Goal: Communication & Community: Answer question/provide support

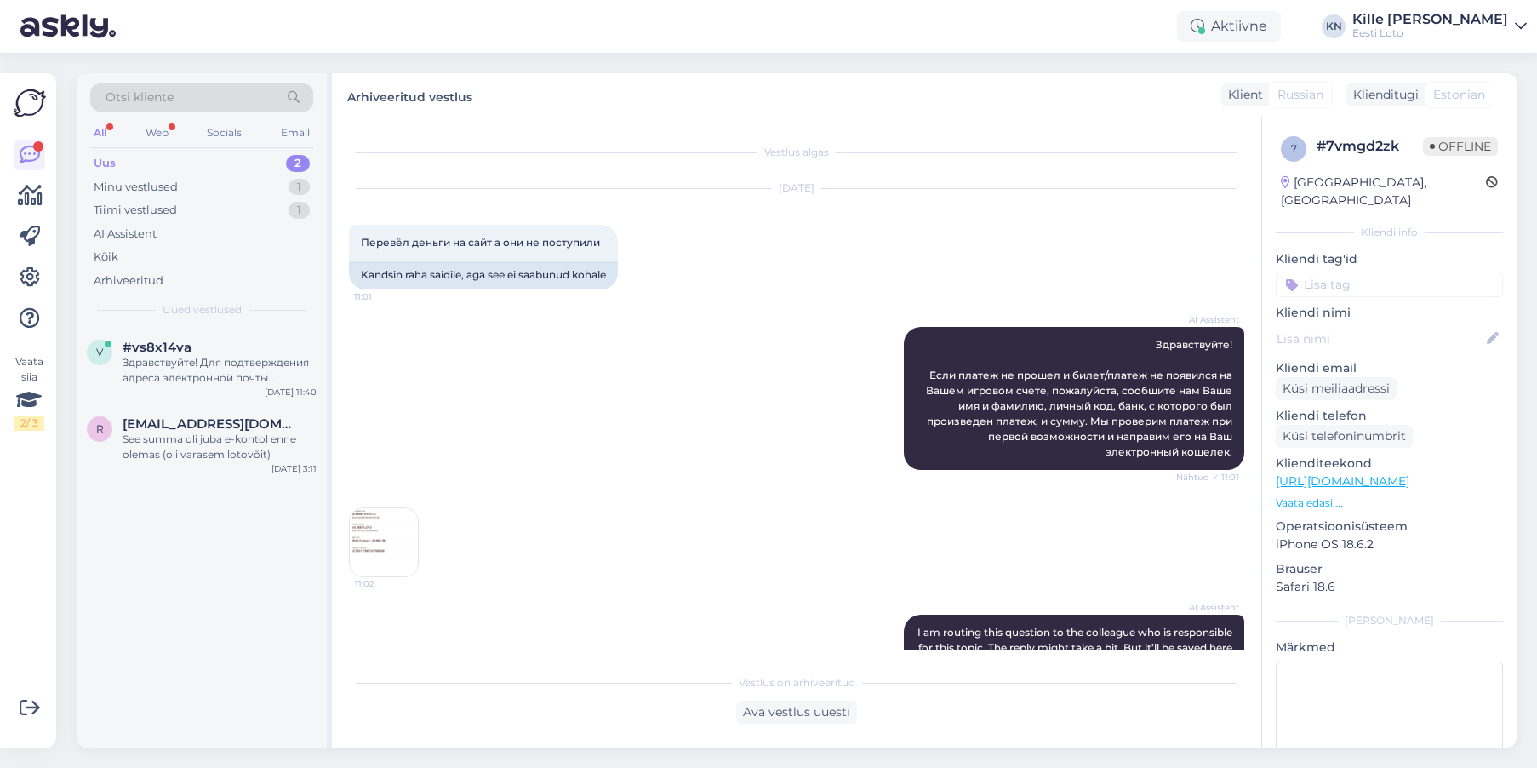
scroll to position [656, 0]
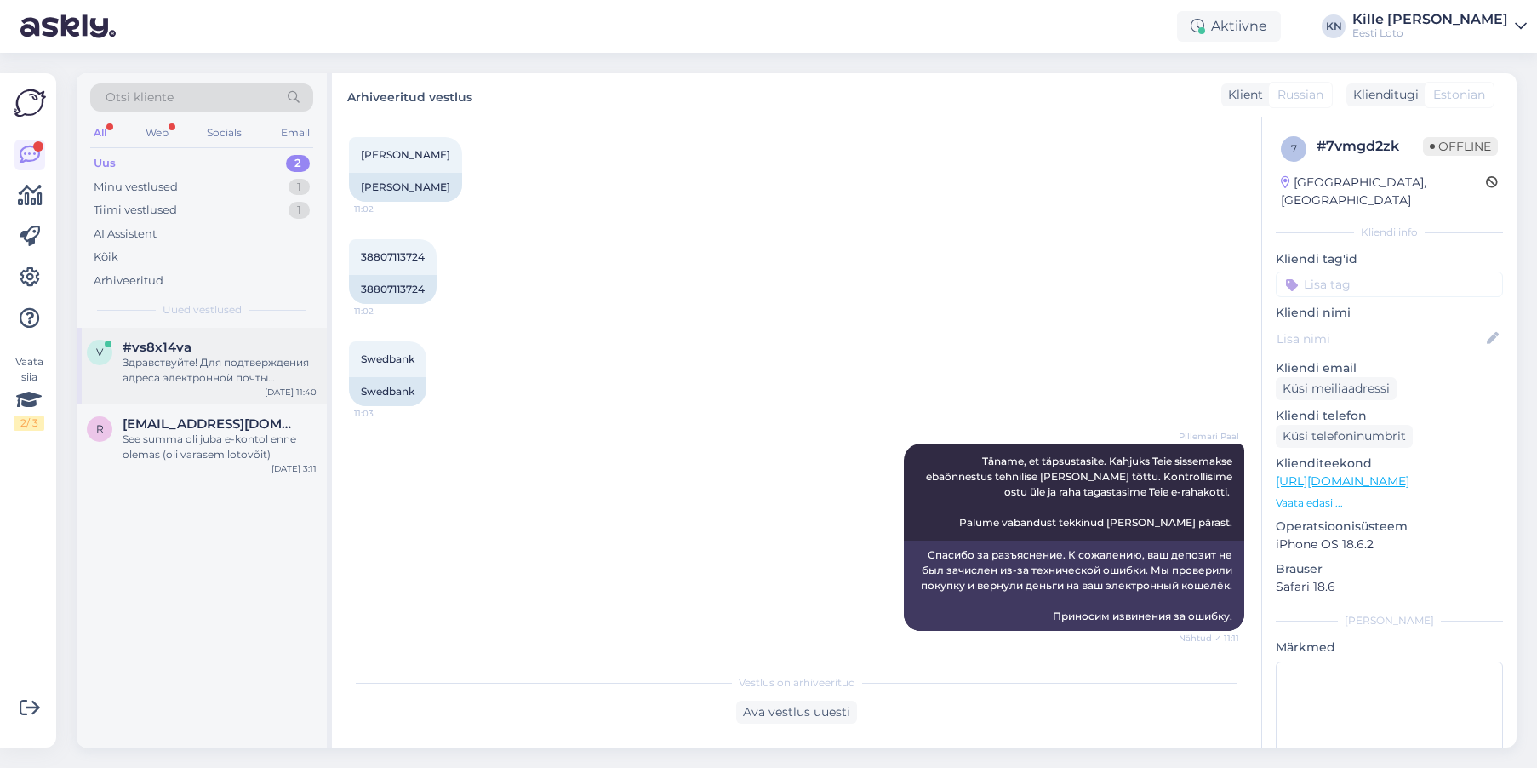
click at [184, 339] on div "v #vs8x14va Здравствуйте! Для подтверждения адреса электронной почты перейдите …" at bounding box center [202, 366] width 250 height 77
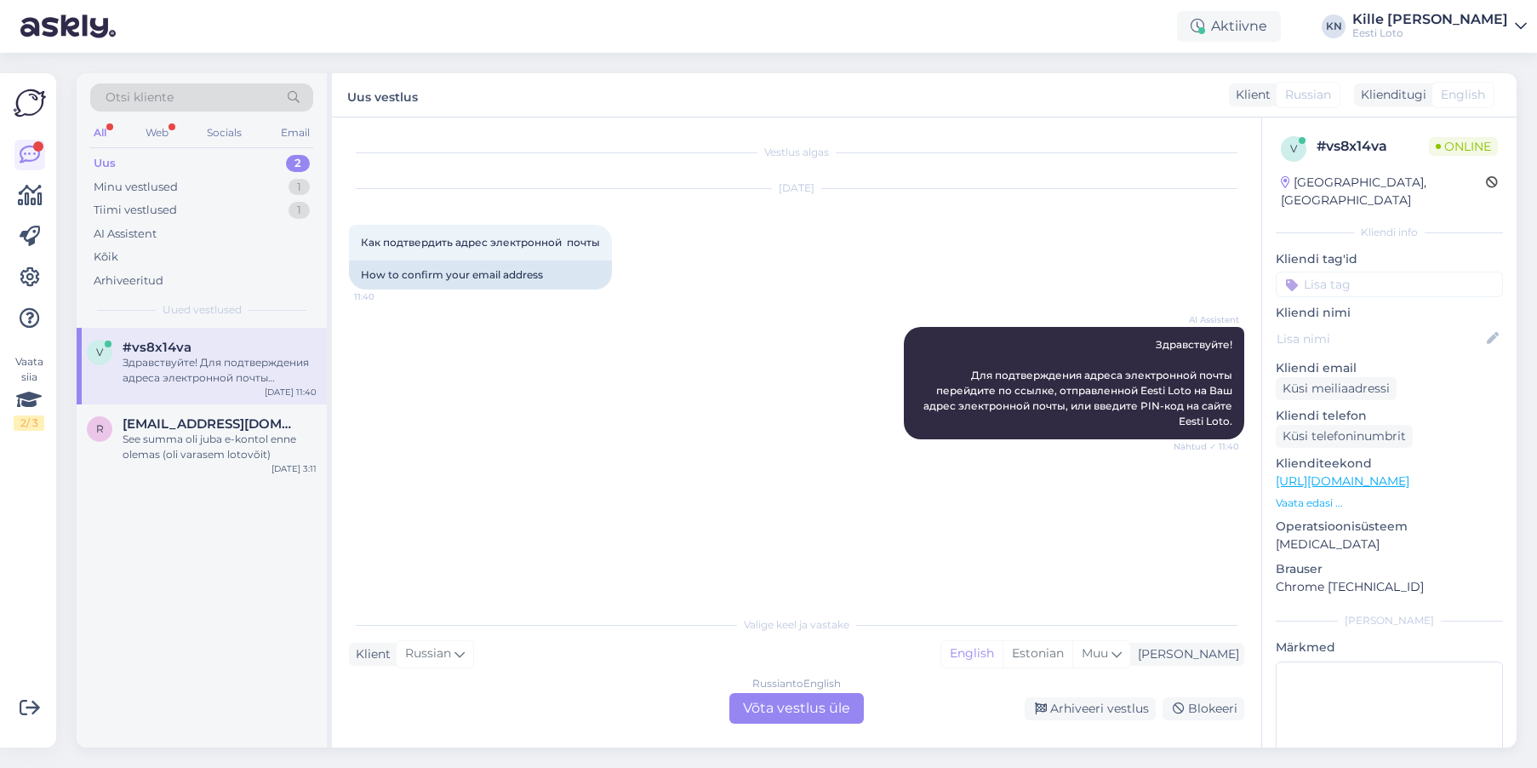
click at [225, 168] on div "Uus 2" at bounding box center [201, 164] width 223 height 24
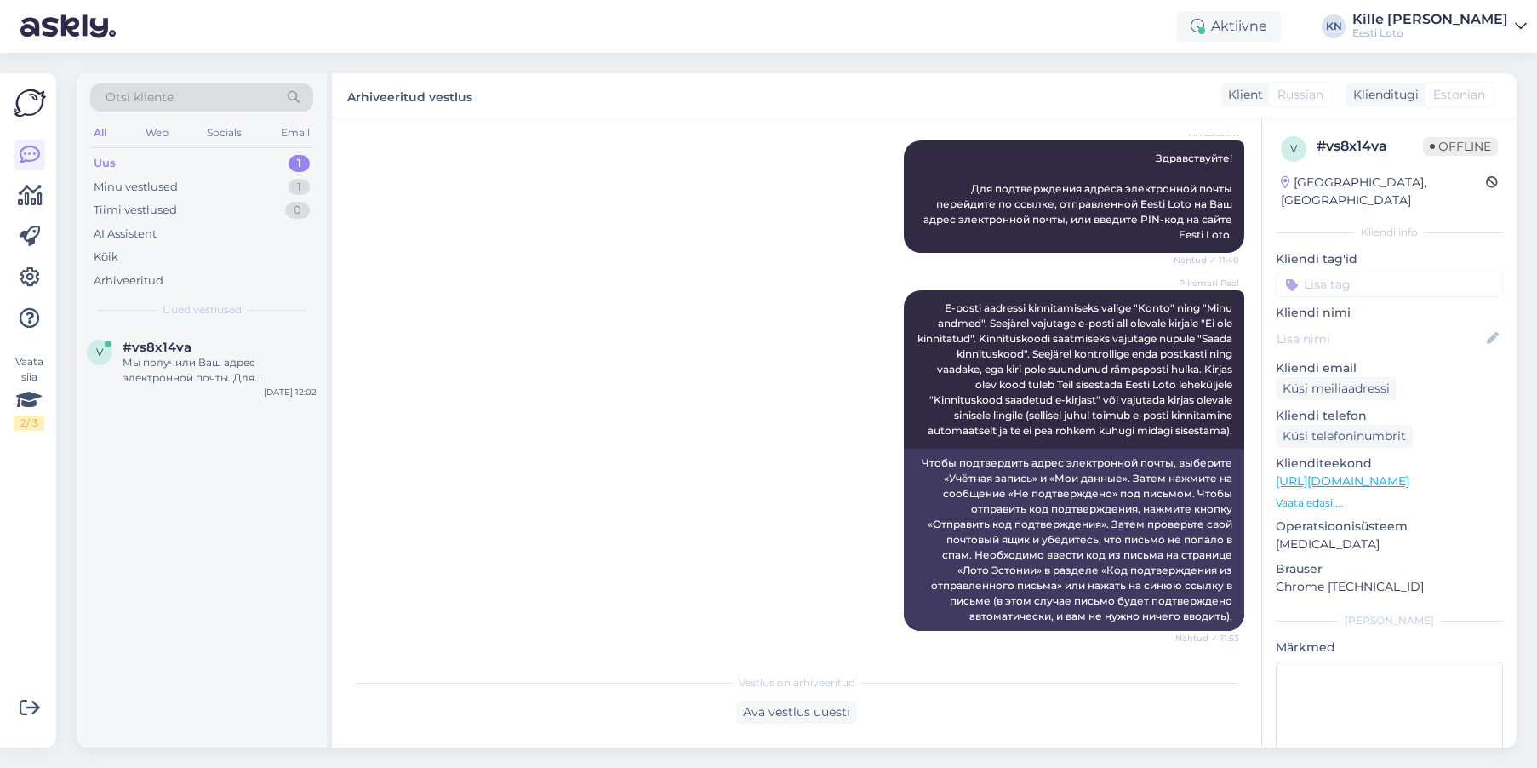
scroll to position [454, 0]
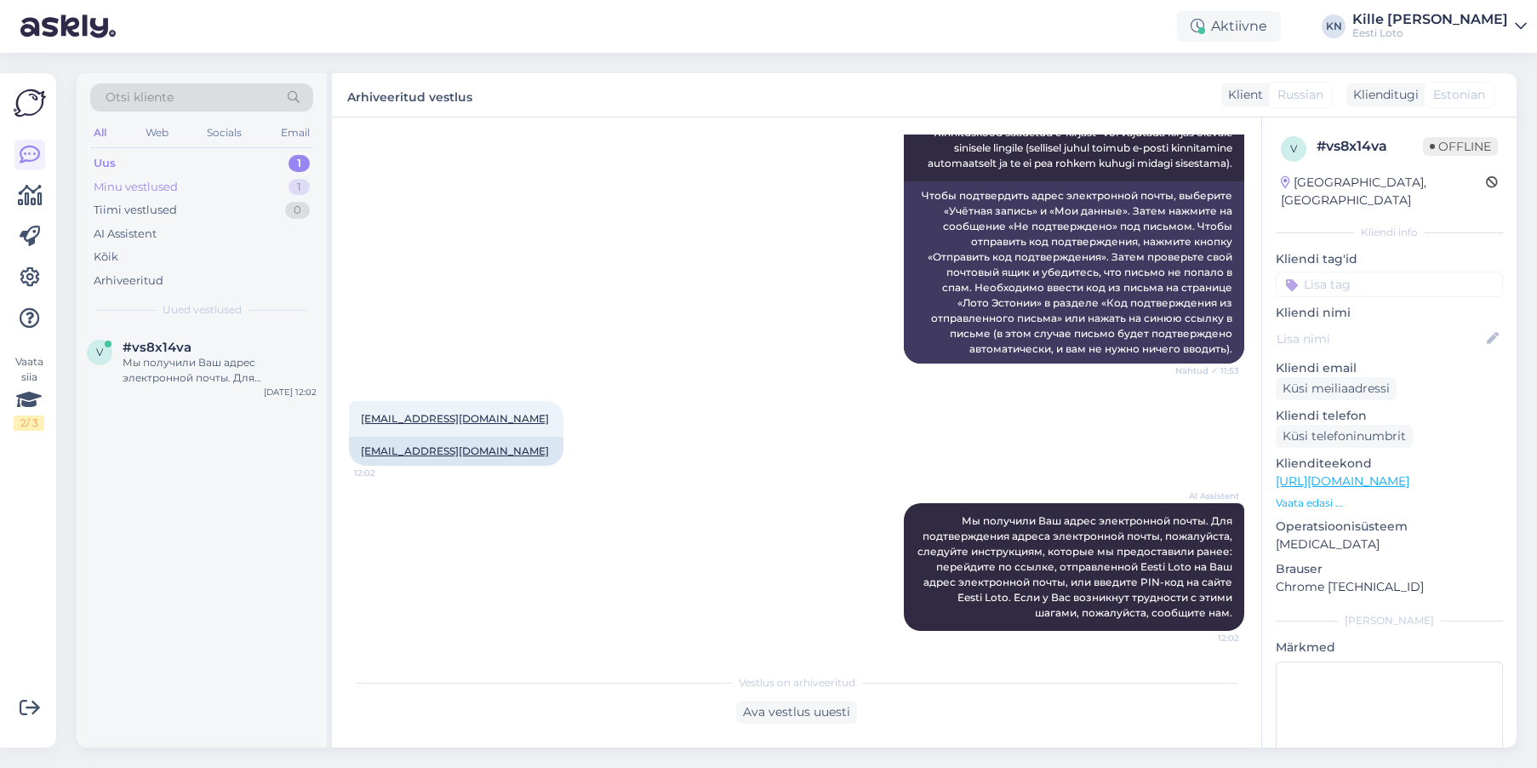
click at [188, 180] on div "Minu vestlused 1" at bounding box center [201, 187] width 223 height 24
click at [188, 174] on div "Uus 1" at bounding box center [201, 164] width 223 height 24
click at [247, 351] on div "#vs8x14va" at bounding box center [220, 347] width 194 height 15
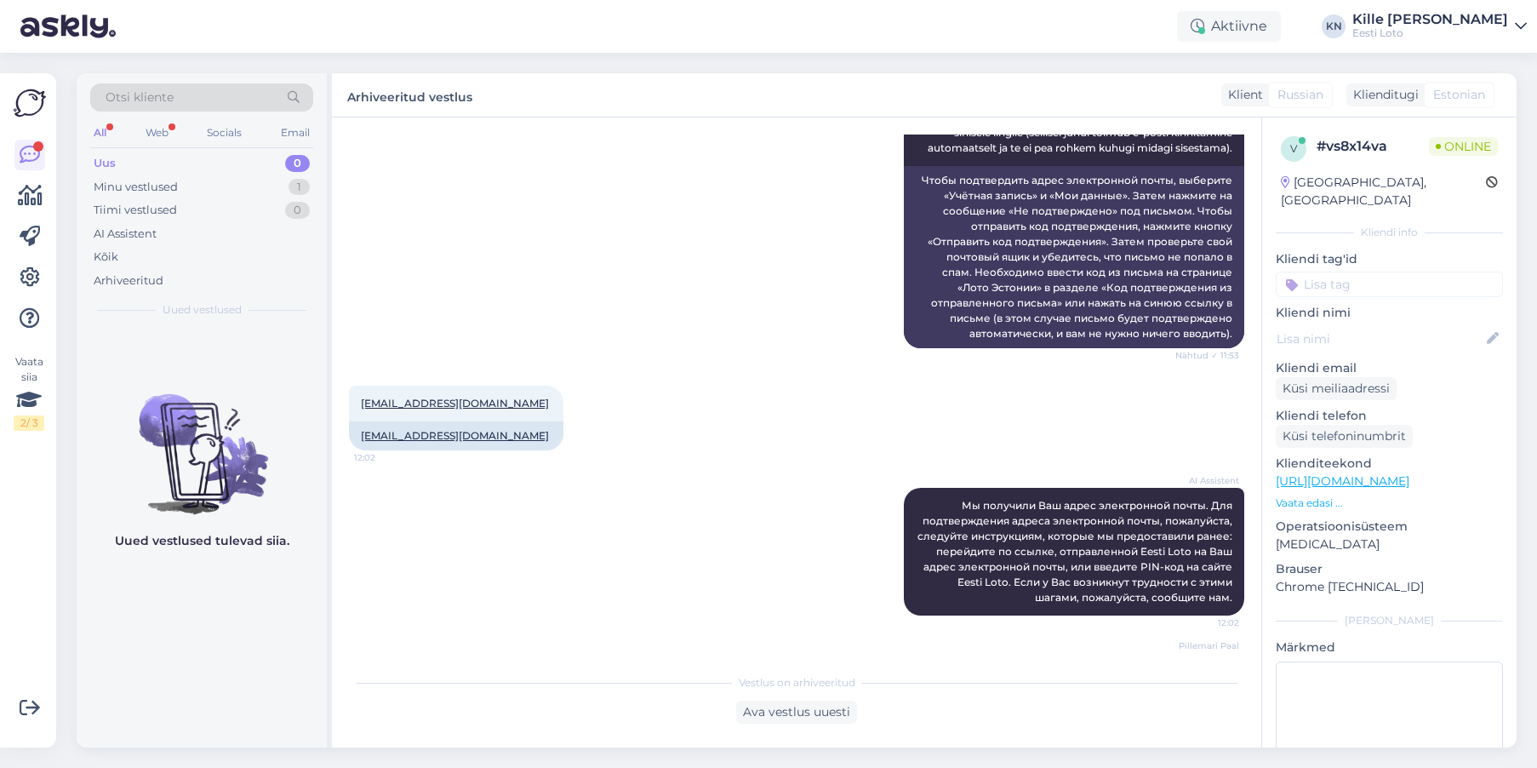
scroll to position [617, 0]
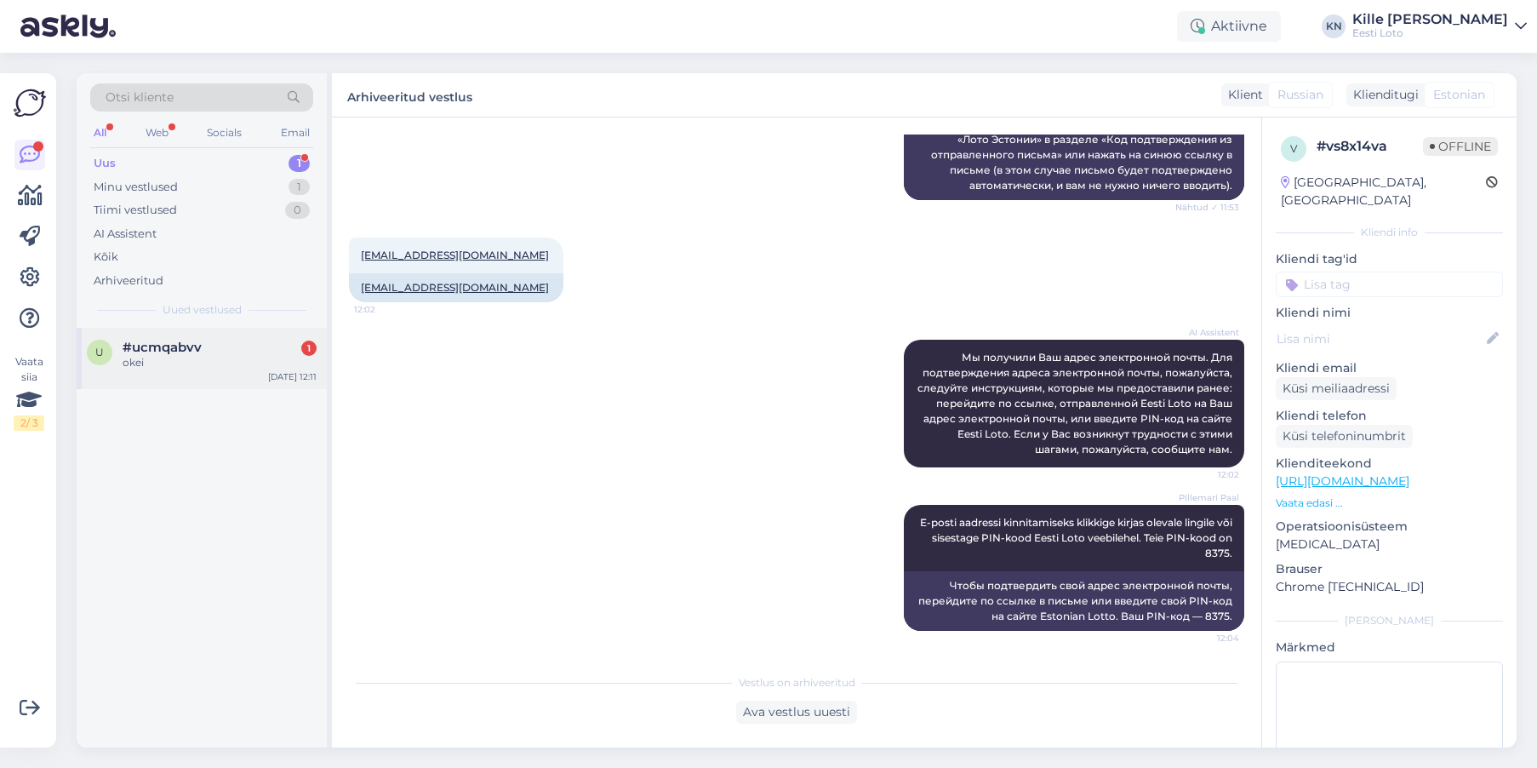
click at [172, 336] on div "u #ucmqabvv 1 okei [DATE] 12:11" at bounding box center [202, 358] width 250 height 61
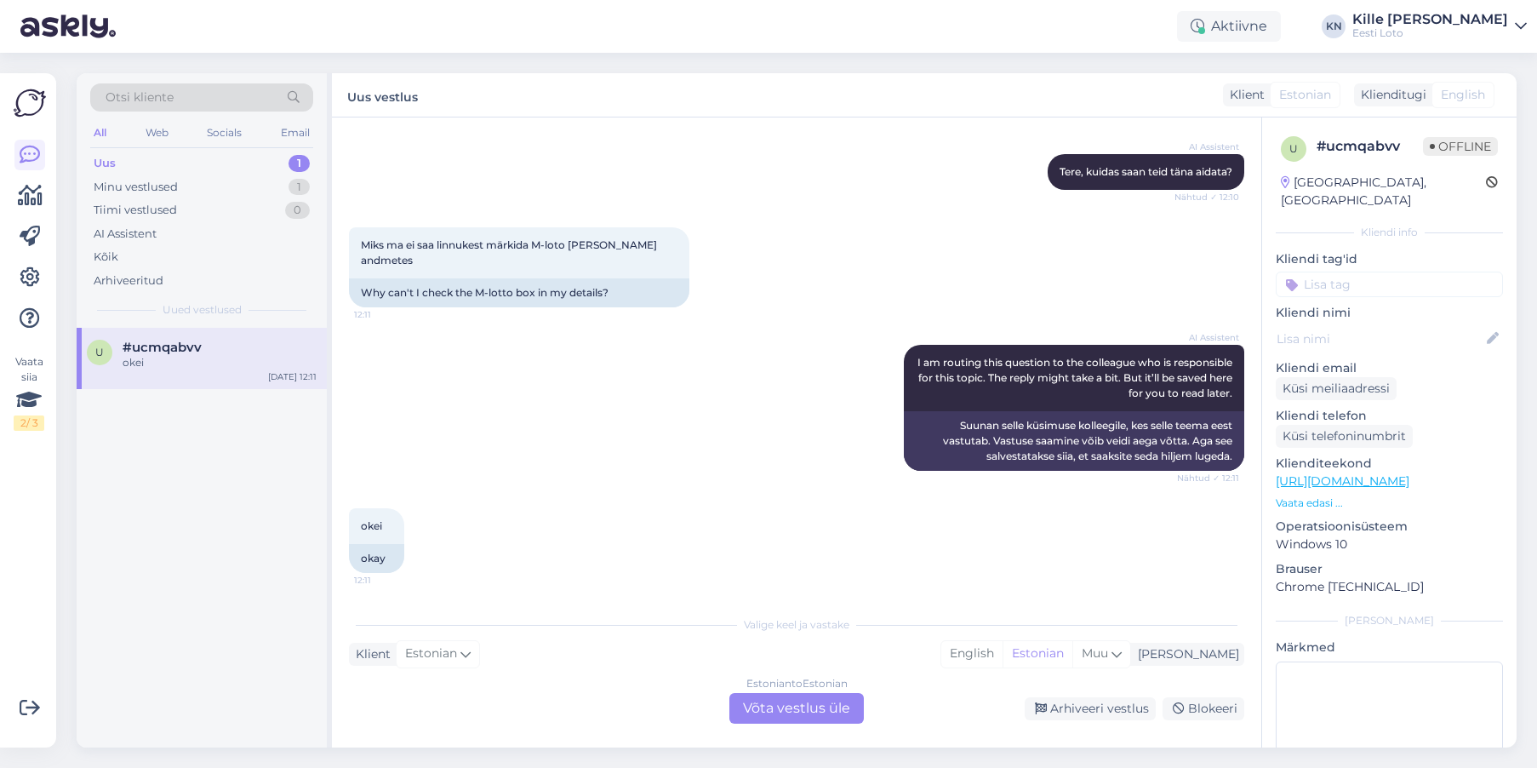
scroll to position [172, 0]
drag, startPoint x: 630, startPoint y: 318, endPoint x: 464, endPoint y: 213, distance: 196.3
click at [464, 213] on div "Miks ma ei saa linnukest märkida M-loto [PERSON_NAME] andmetes 12:11 Why can't …" at bounding box center [797, 267] width 896 height 117
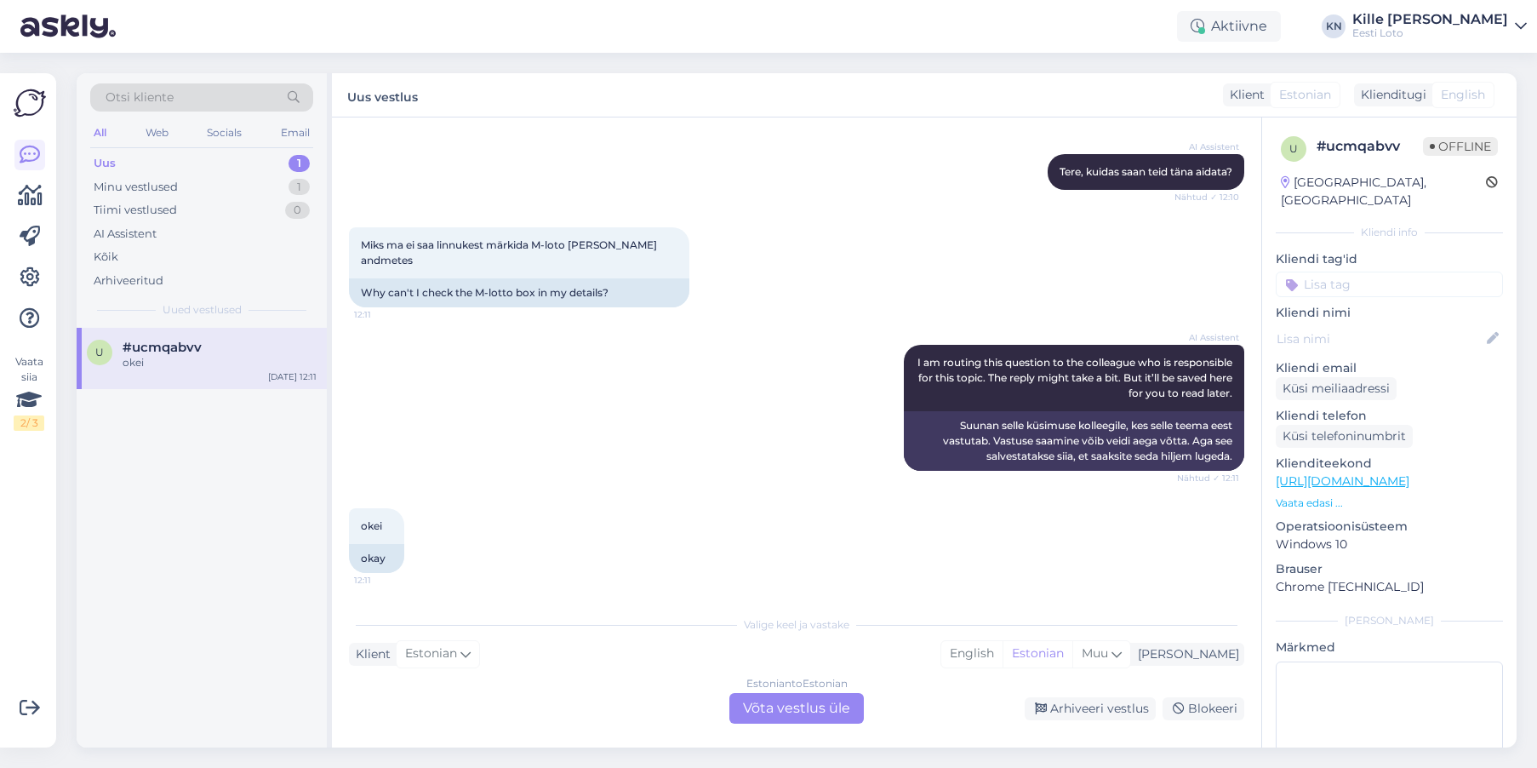
click at [134, 364] on div "okei" at bounding box center [220, 362] width 194 height 15
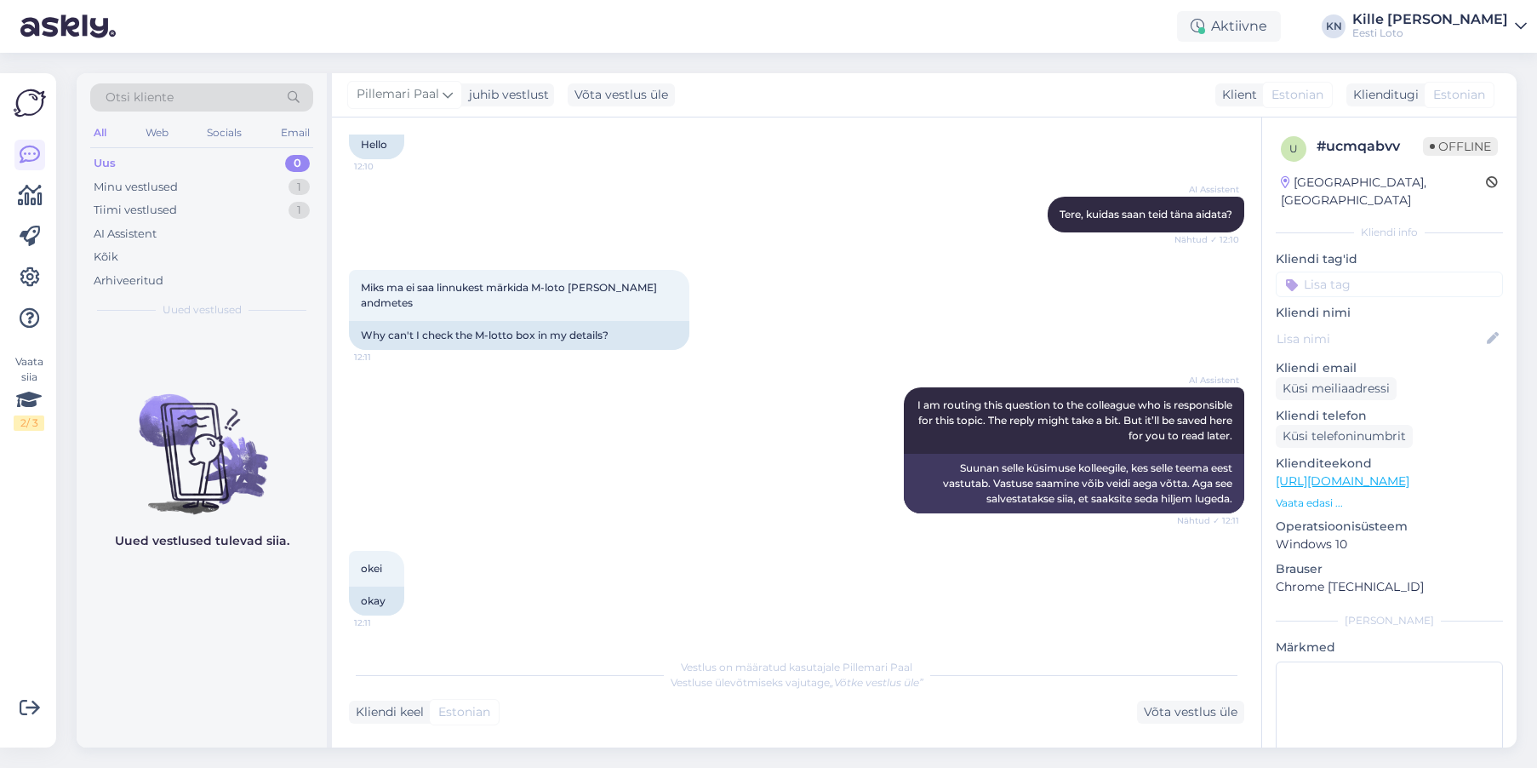
scroll to position [130, 0]
click at [190, 155] on div "Uus 0" at bounding box center [201, 164] width 223 height 24
click at [168, 183] on div "Minu vestlused" at bounding box center [136, 187] width 84 height 17
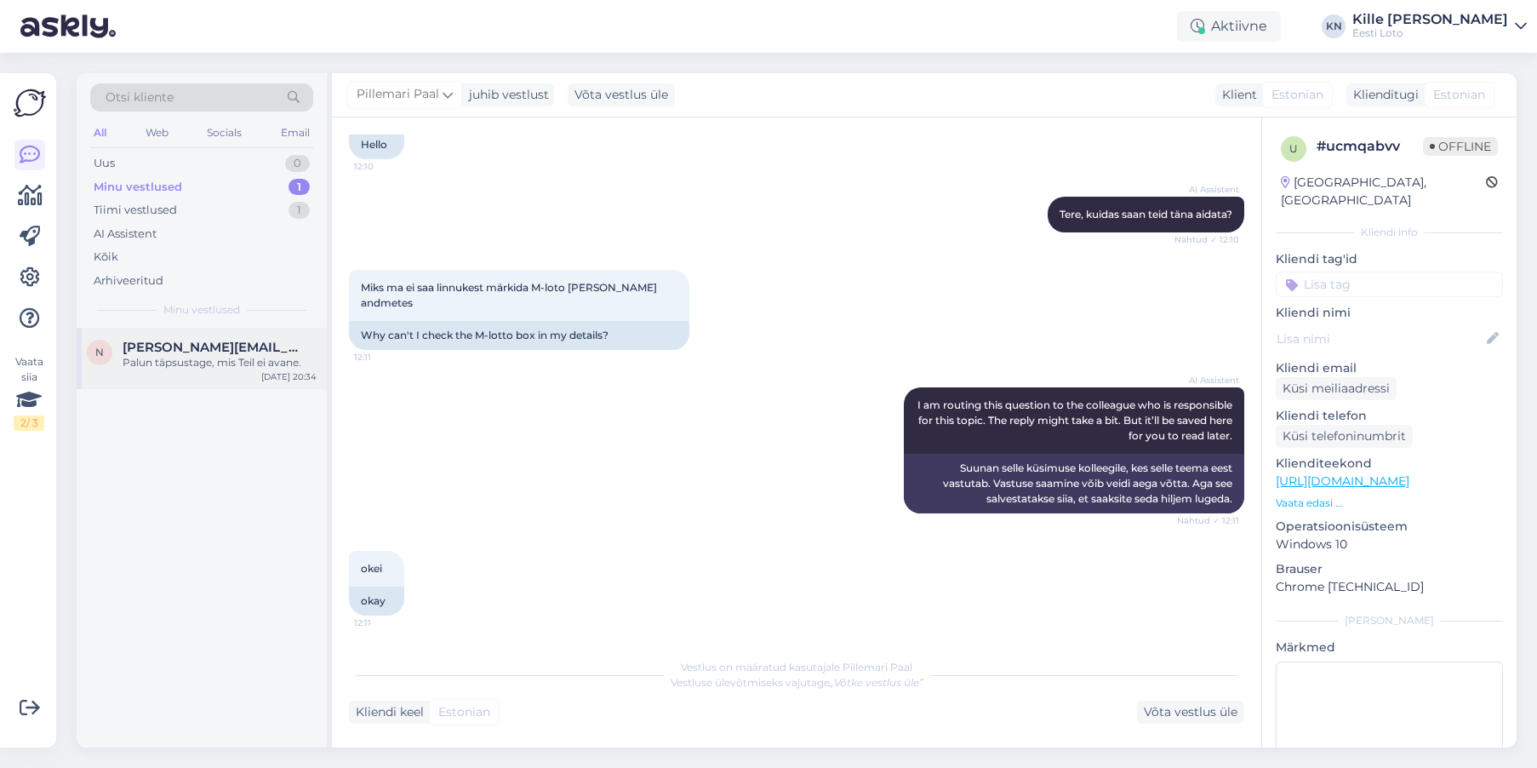
click at [206, 362] on div "Palun täpsustage, mis Teil ei avane." at bounding box center [220, 362] width 194 height 15
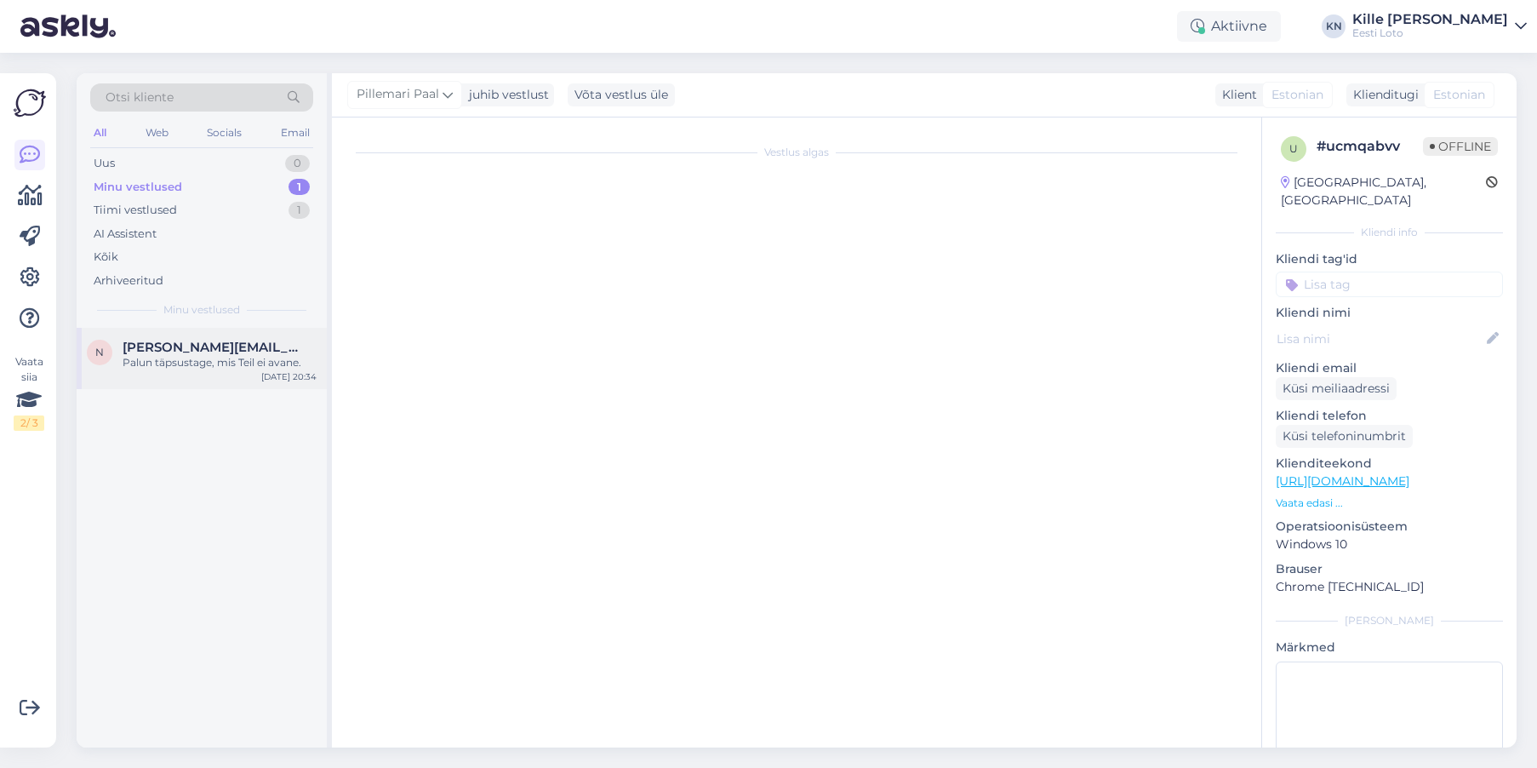
scroll to position [0, 0]
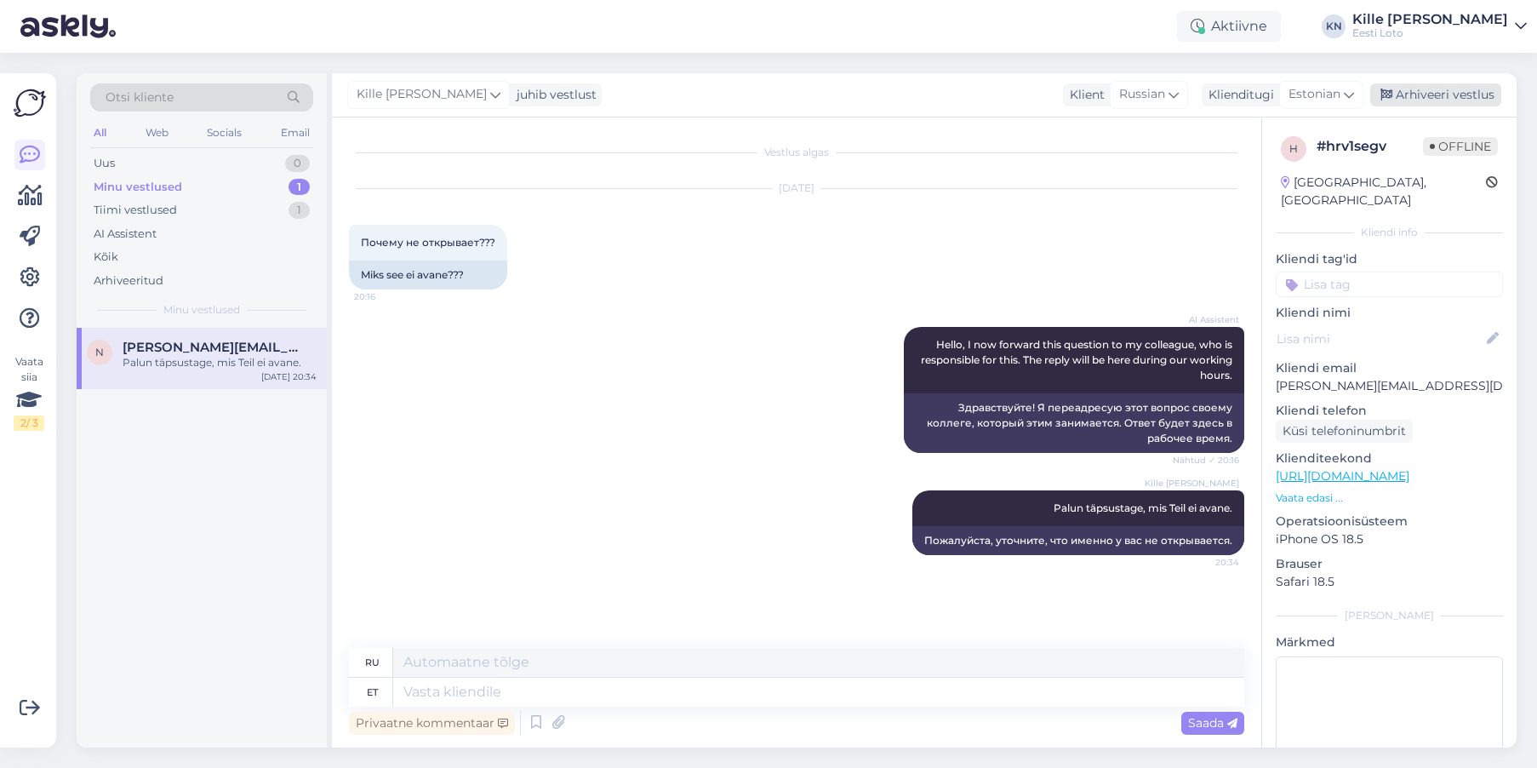
click at [1441, 93] on div "Arhiveeri vestlus" at bounding box center [1436, 94] width 131 height 23
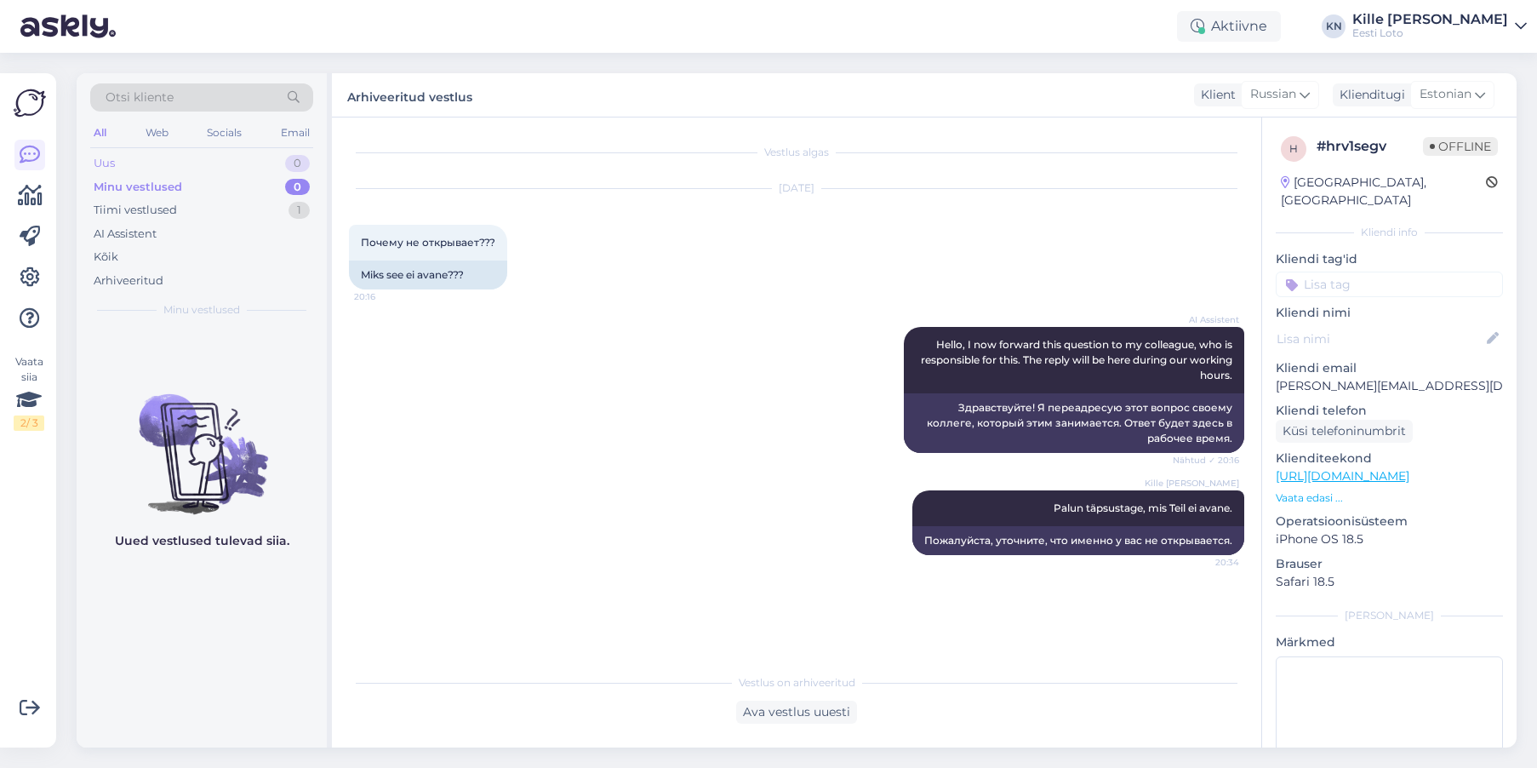
click at [197, 165] on div "Uus 0" at bounding box center [201, 164] width 223 height 24
